Goal: Information Seeking & Learning: Find contact information

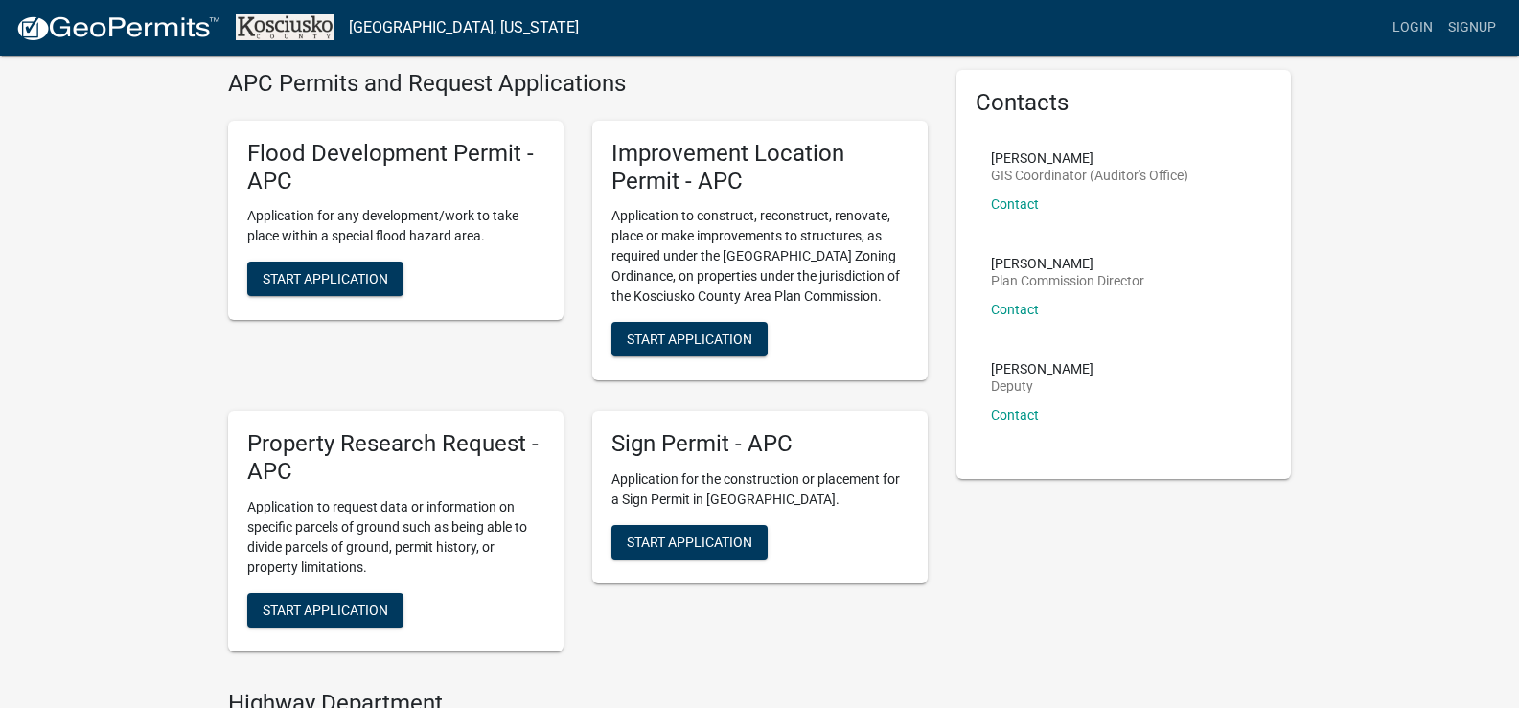
scroll to position [192, 0]
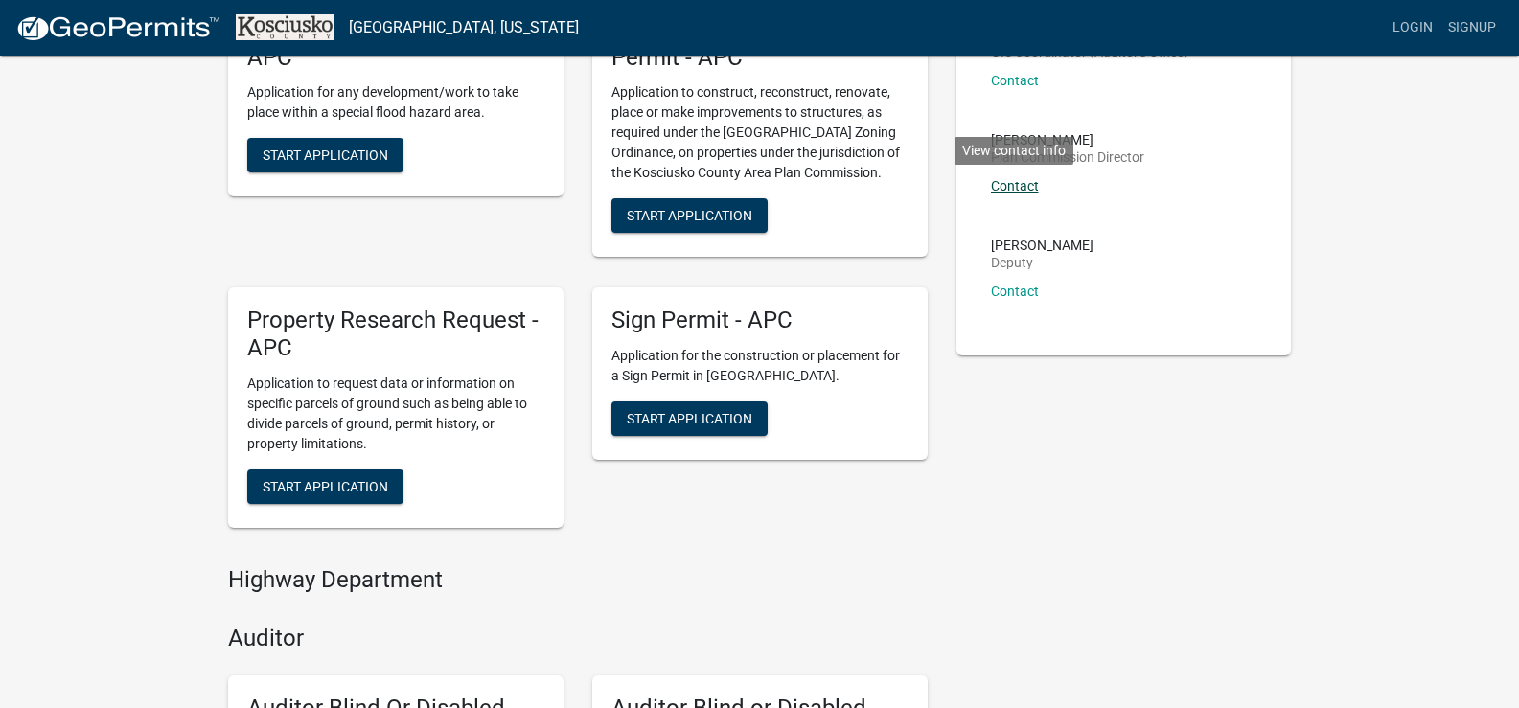
click at [1006, 184] on link "Contact" at bounding box center [1015, 185] width 48 height 15
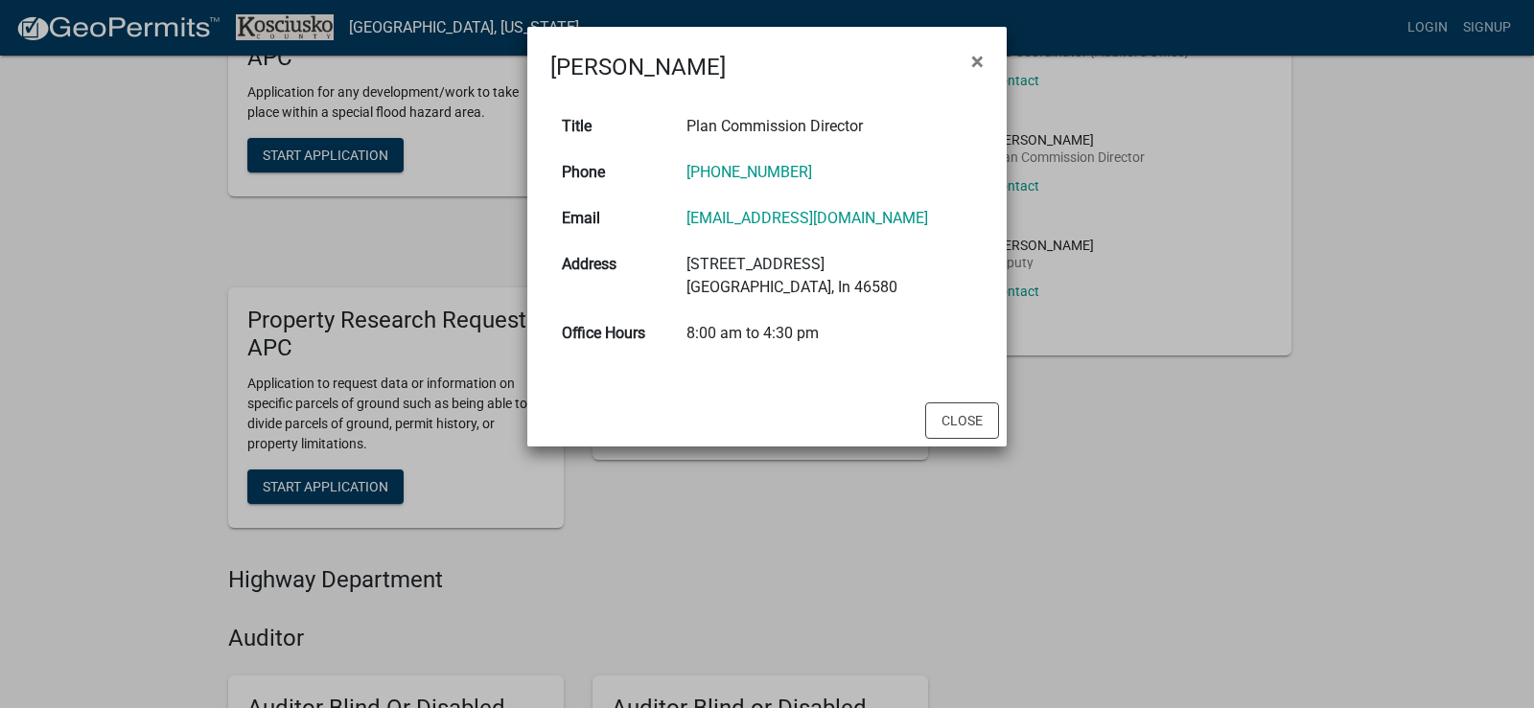
click at [984, 524] on ngb-modal-window "Matthew Sandy × Title Plan Commission Director Phone 574-372-2304 Email msandy@…" at bounding box center [767, 354] width 1534 height 708
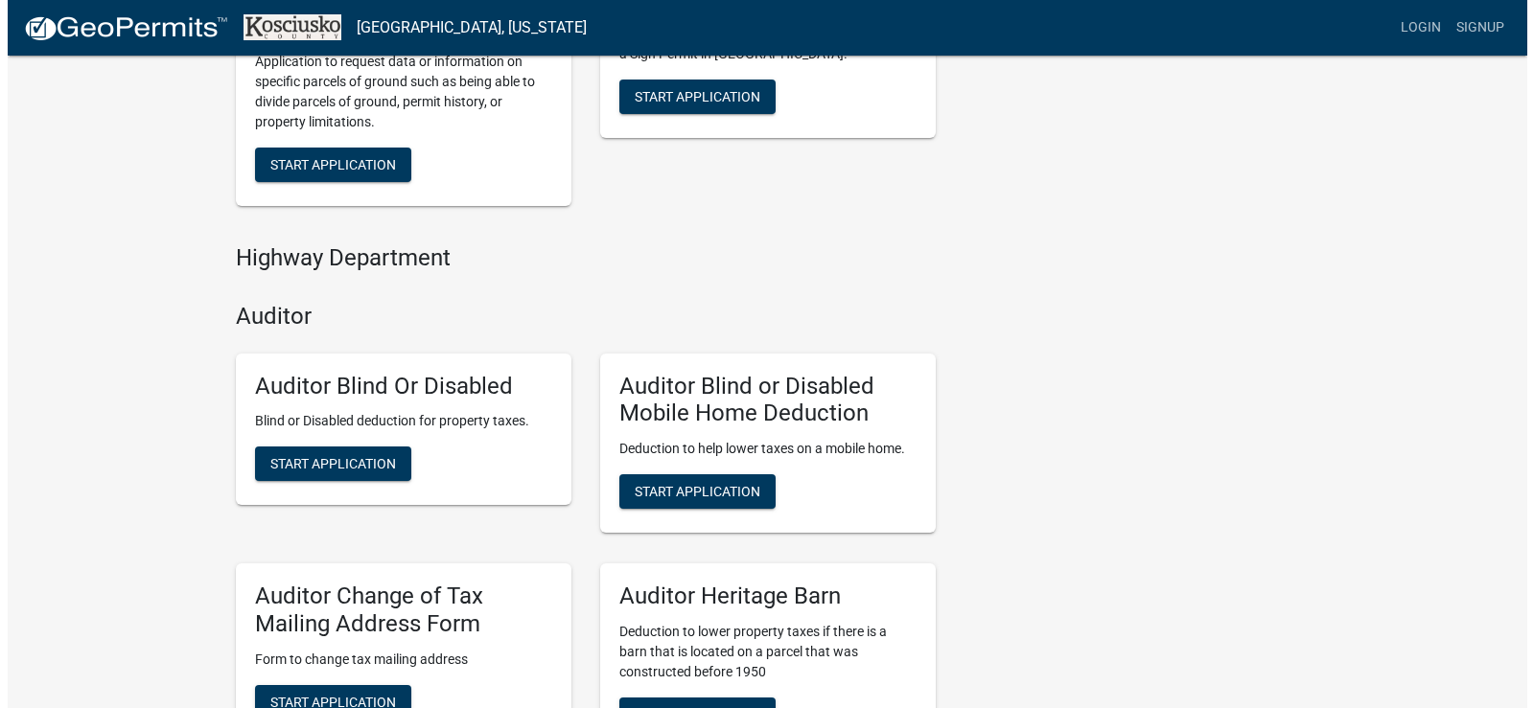
scroll to position [0, 0]
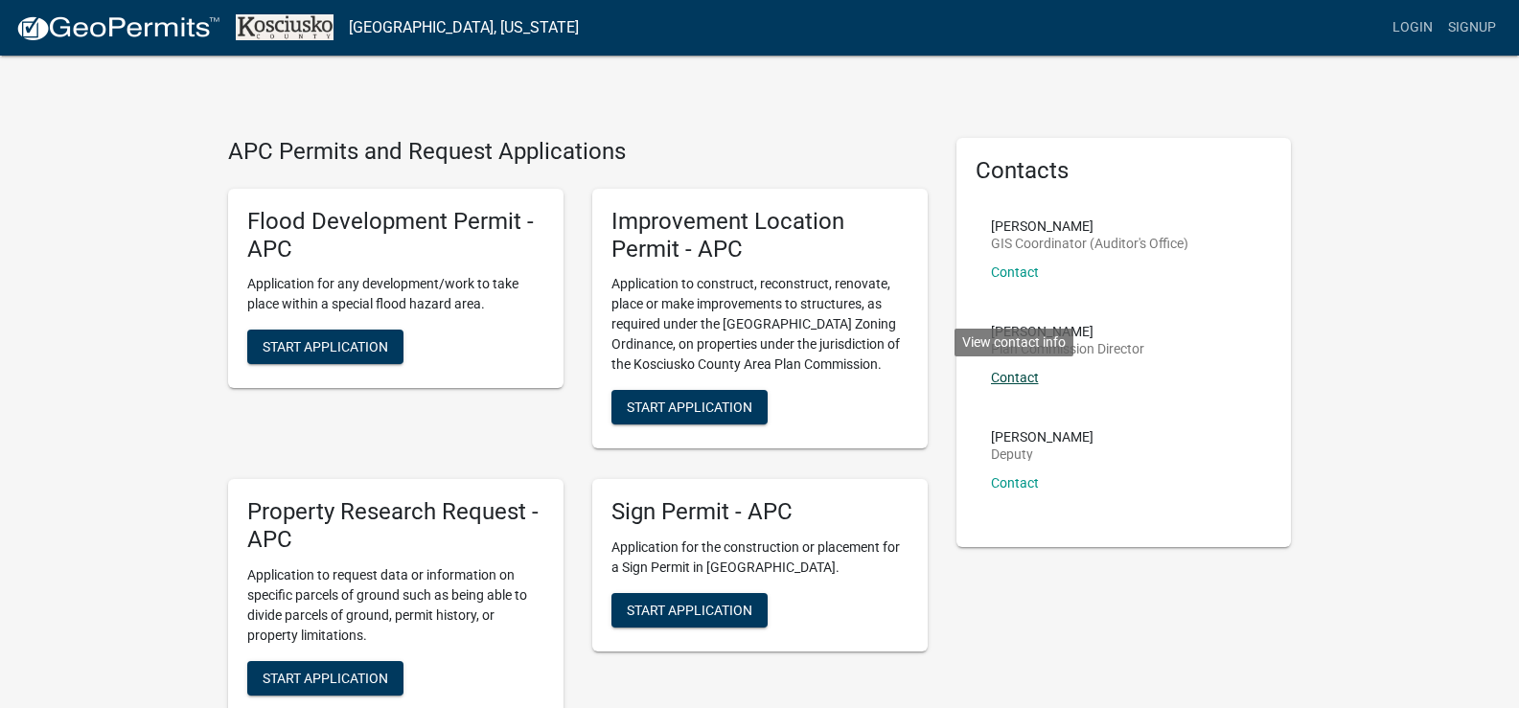
click at [1017, 376] on link "Contact" at bounding box center [1015, 377] width 48 height 15
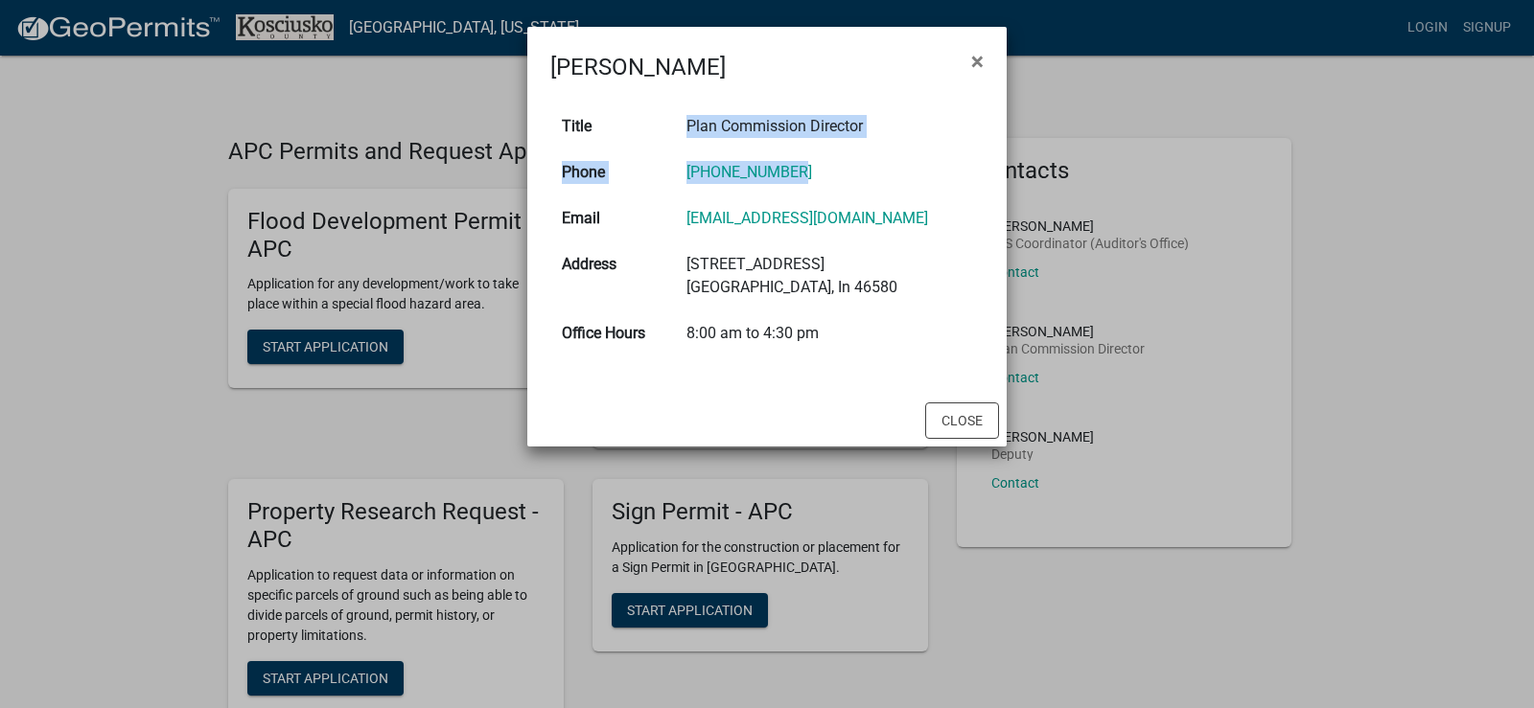
drag, startPoint x: 702, startPoint y: 121, endPoint x: 895, endPoint y: 163, distance: 198.2
click at [895, 163] on tbody "Title Plan Commission Director Phone 574-372-2304 Email msandy@kcgov.com Addres…" at bounding box center [766, 230] width 433 height 253
copy tbody "Plan Commission Director Phone 574-372-2304"
